Goal: Navigation & Orientation: Find specific page/section

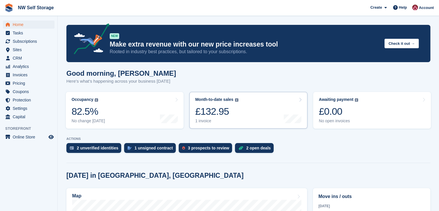
click at [217, 119] on div "1 invoice" at bounding box center [216, 120] width 43 height 5
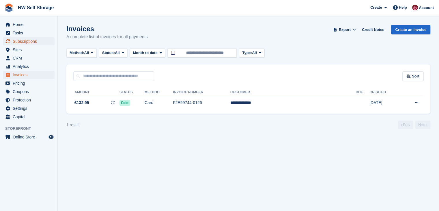
click at [18, 40] on span "Subscriptions" at bounding box center [30, 41] width 35 height 8
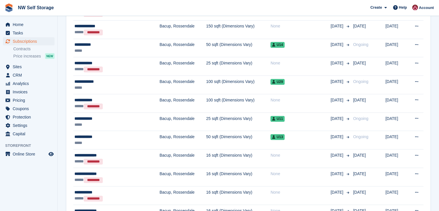
scroll to position [289, 0]
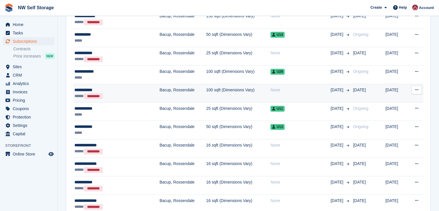
click at [126, 93] on div "***** *********" at bounding box center [107, 96] width 64 height 6
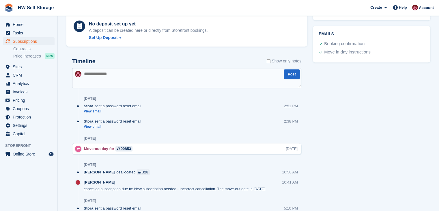
scroll to position [289, 0]
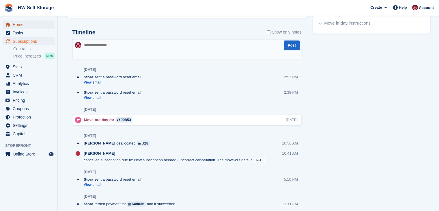
click at [20, 26] on span "Home" at bounding box center [30, 25] width 35 height 8
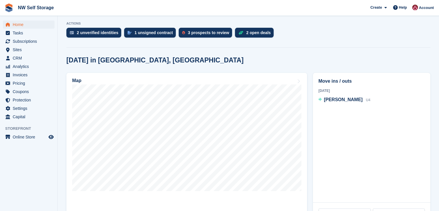
scroll to position [116, 0]
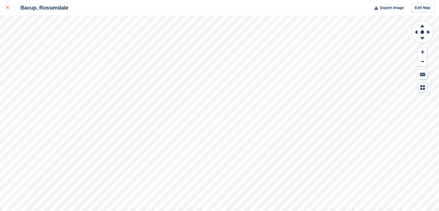
click at [5, 10] on link at bounding box center [7, 8] width 15 height 16
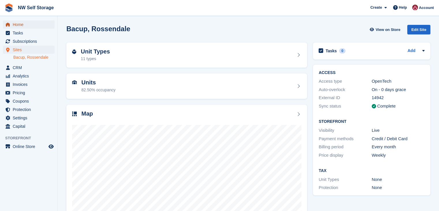
click at [21, 26] on span "Home" at bounding box center [30, 25] width 35 height 8
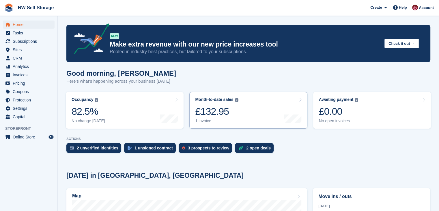
click at [260, 113] on link "Month-to-date sales The sum of all finalised invoices generated this month to d…" at bounding box center [249, 110] width 118 height 37
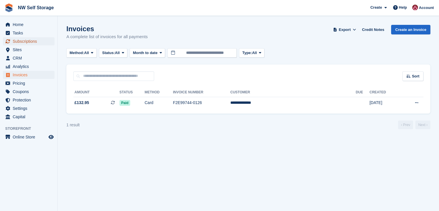
click at [32, 42] on span "Subscriptions" at bounding box center [30, 41] width 35 height 8
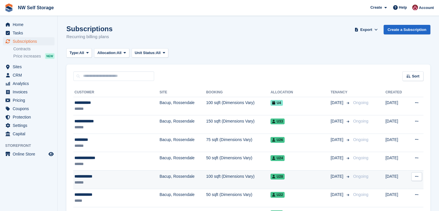
scroll to position [29, 0]
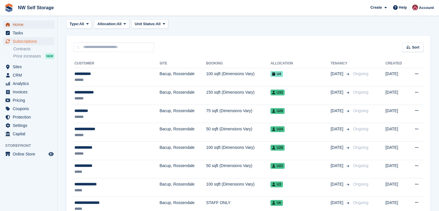
click at [20, 22] on span "Home" at bounding box center [30, 25] width 35 height 8
